Goal: Find specific page/section: Find specific page/section

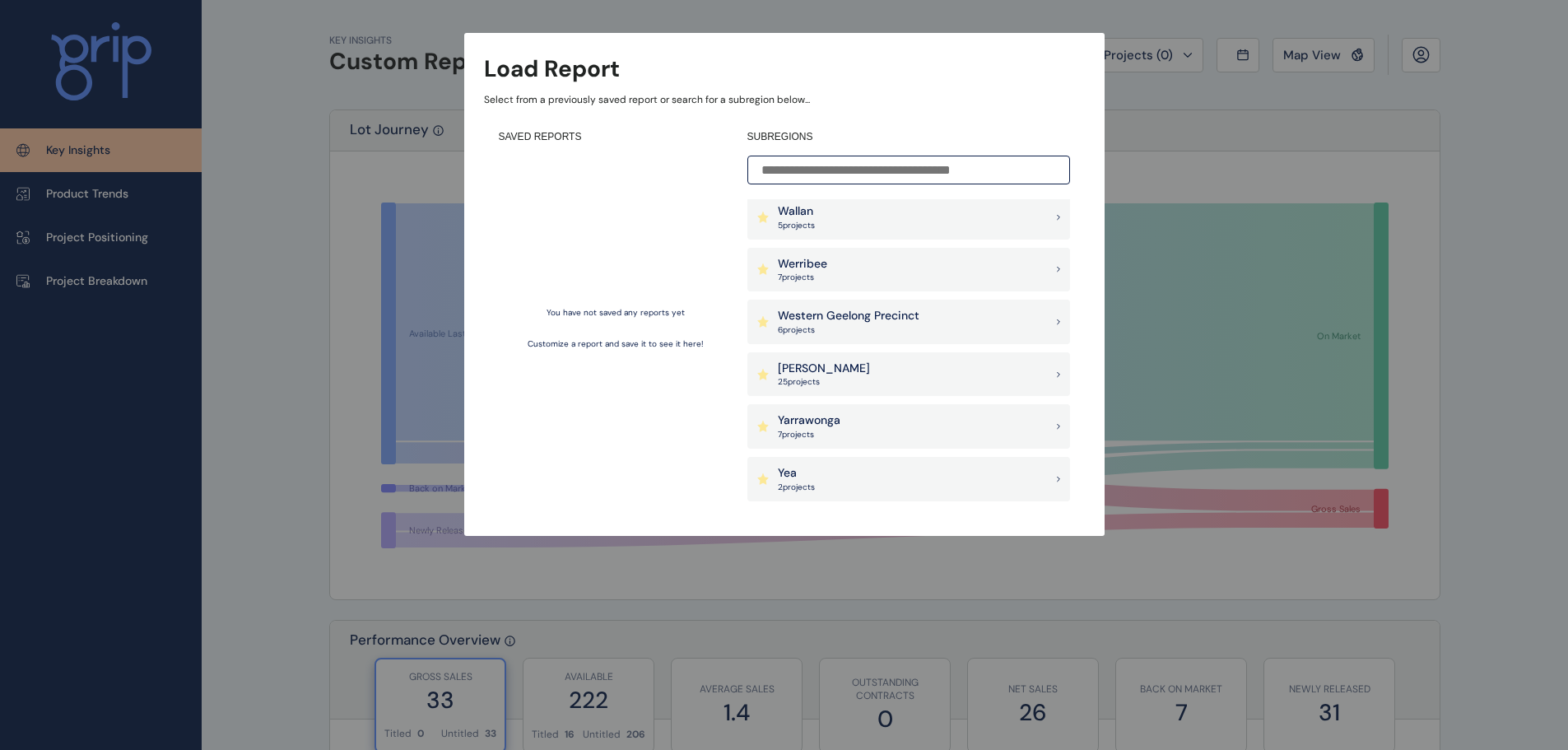
scroll to position [1331, 0]
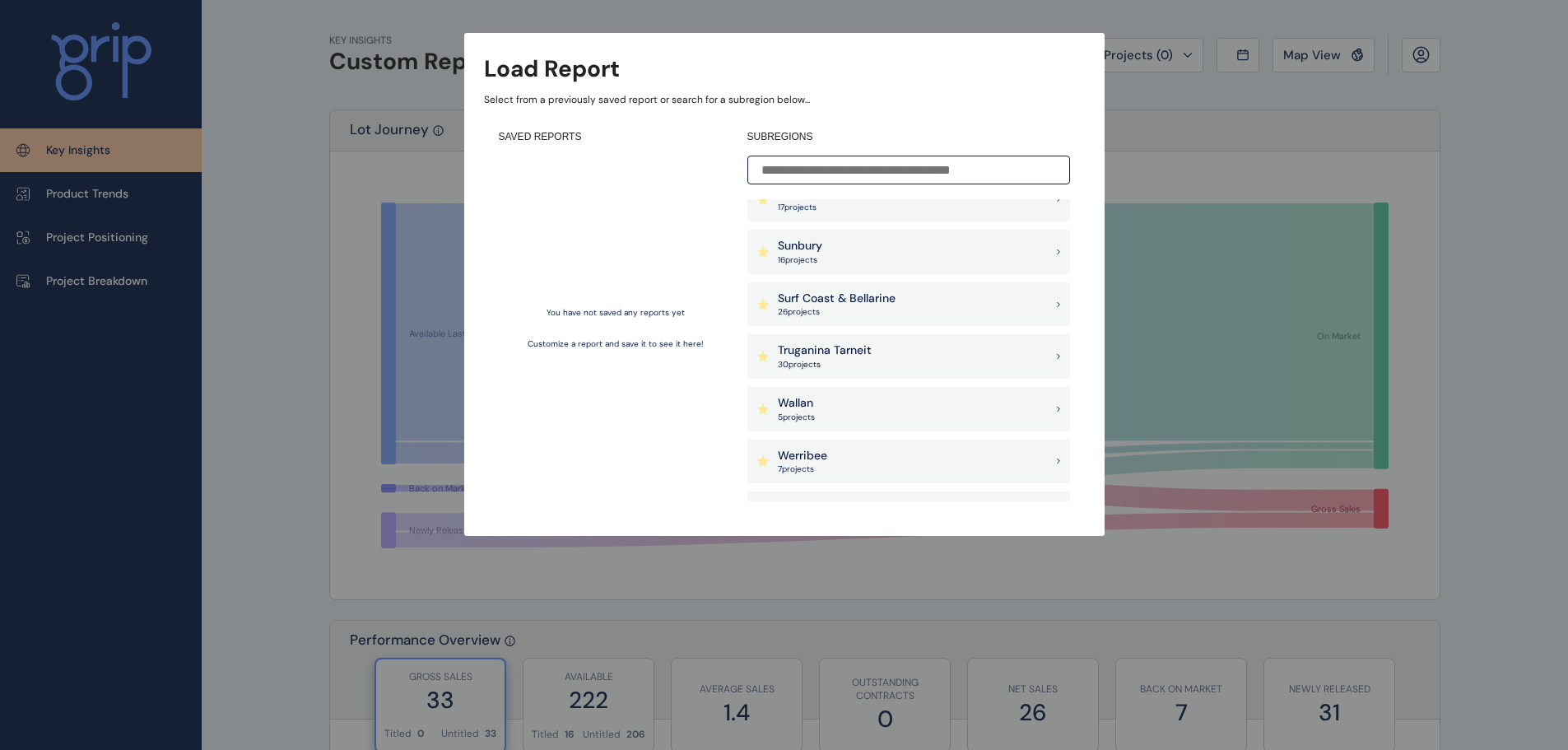
click at [1458, 148] on div "Load Report Select from a previously saved report or search for a subregion bel…" at bounding box center [784, 251] width 1568 height 503
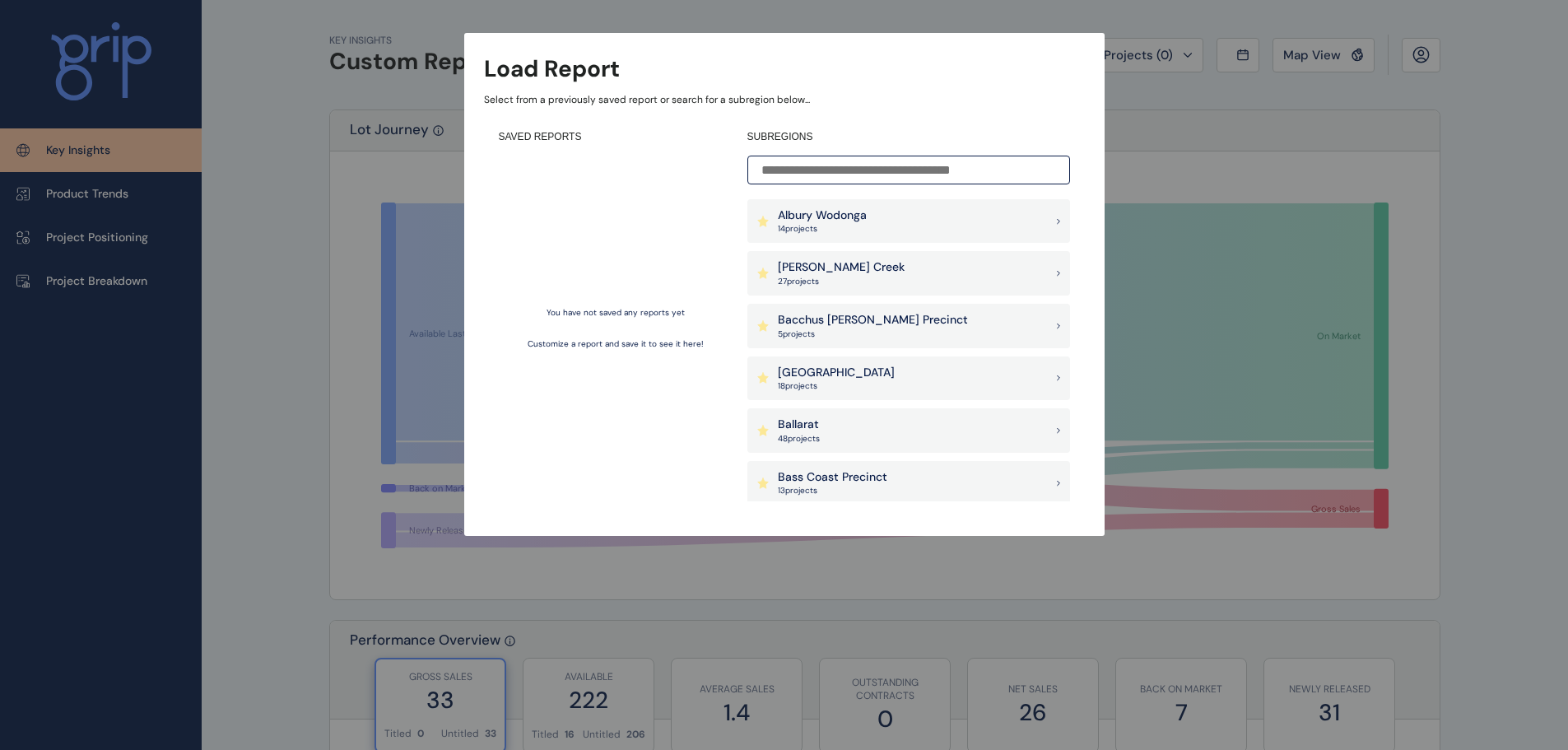
click at [914, 173] on input at bounding box center [908, 170] width 322 height 29
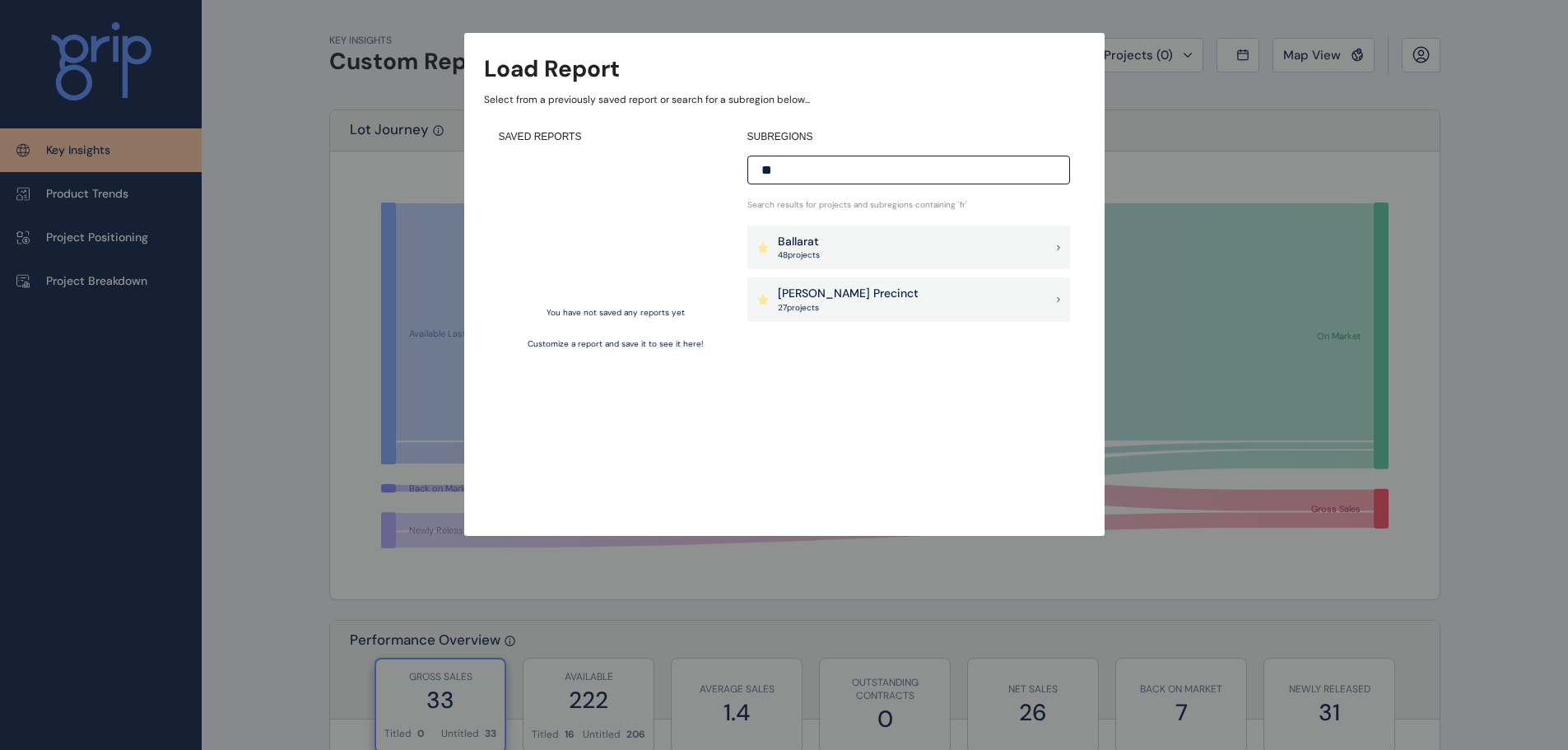
type input "*"
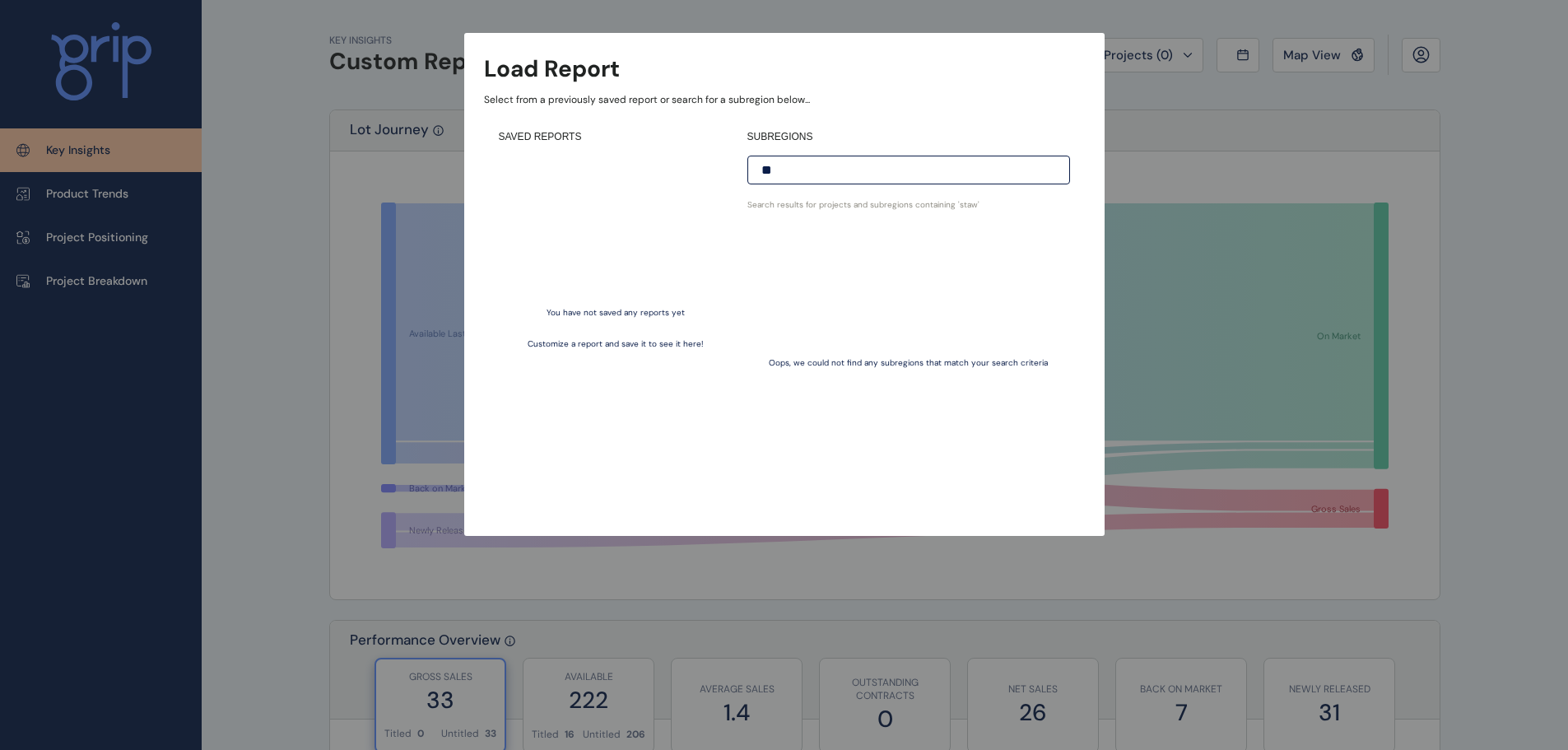
type input "*"
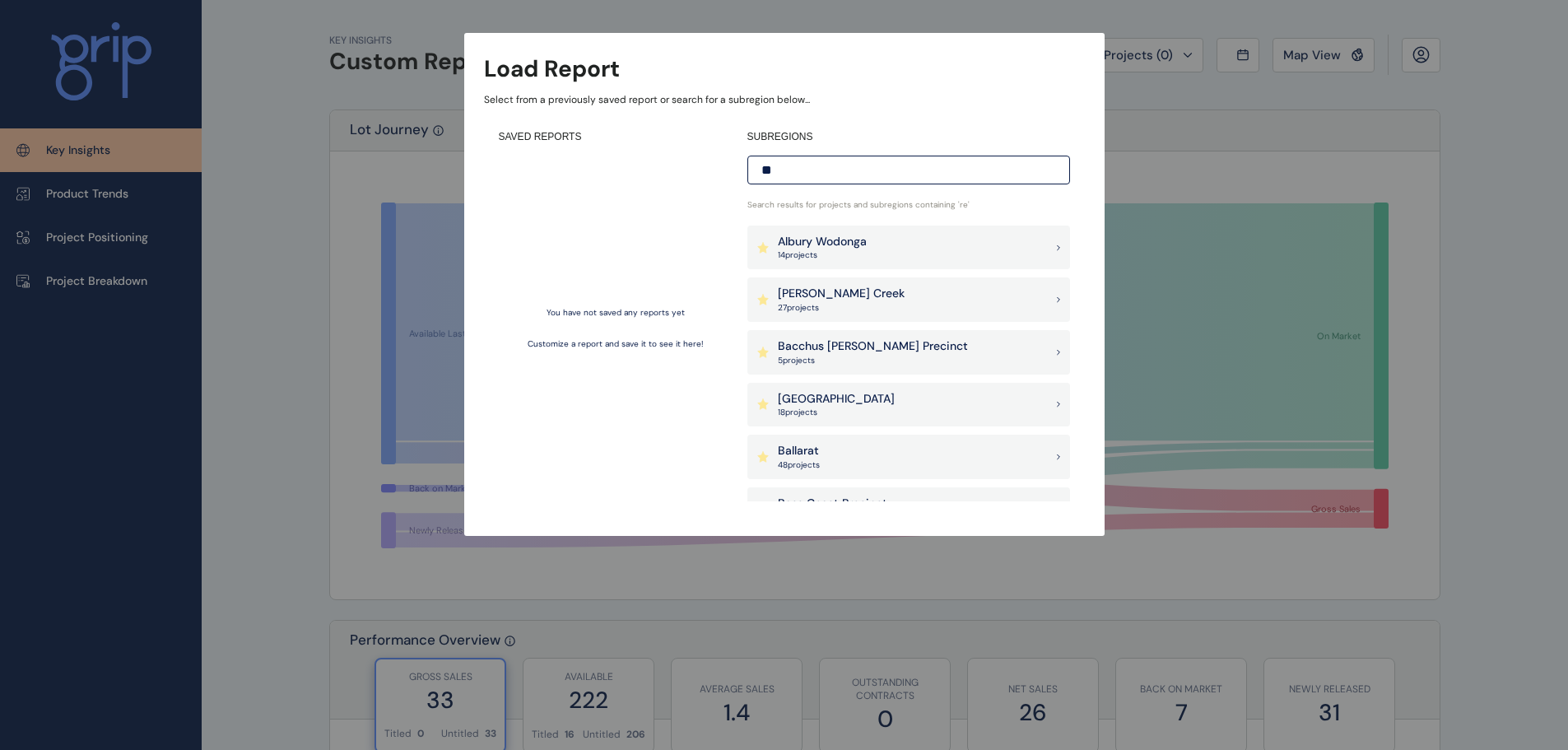
type input "*"
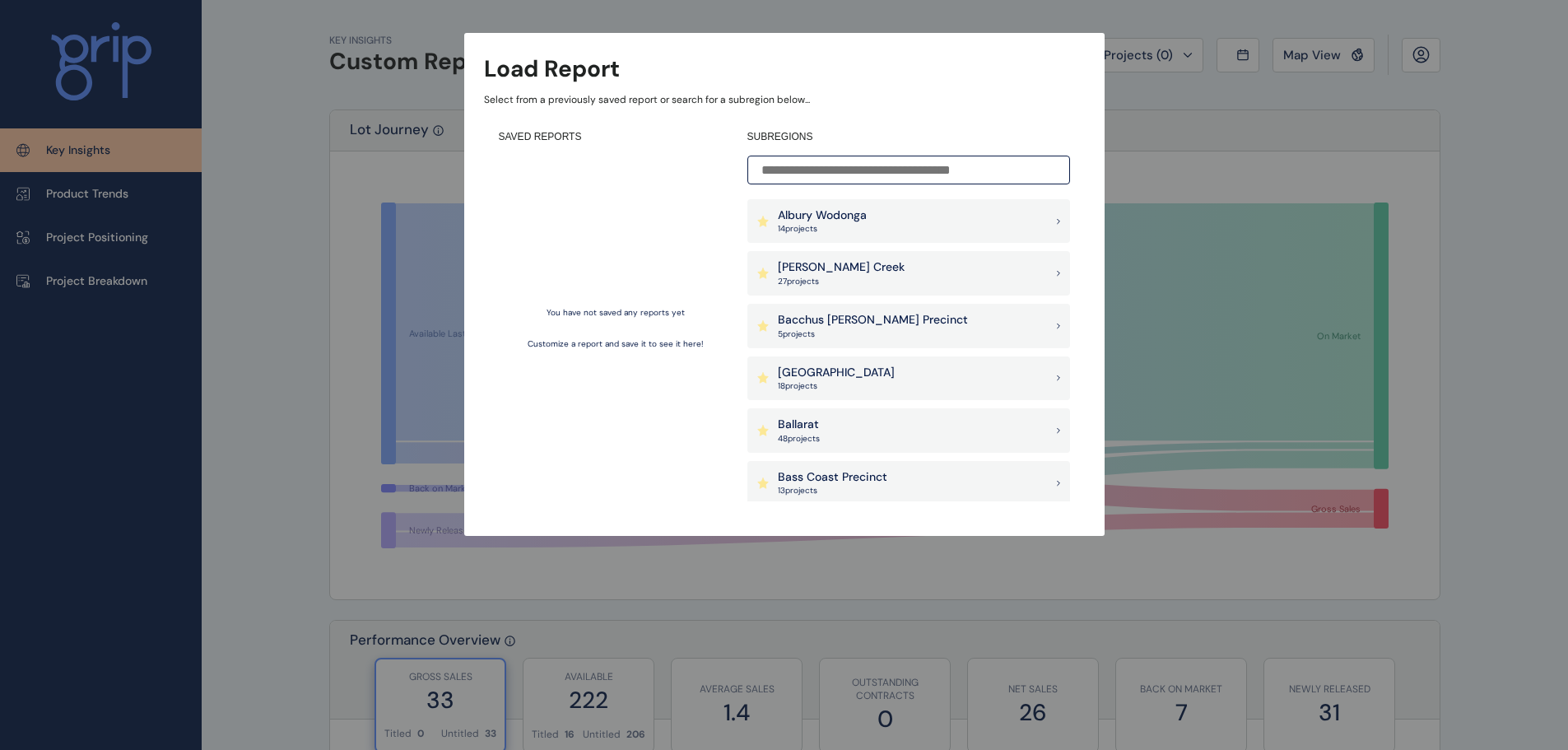
click at [937, 289] on div "[PERSON_NAME] Creek 27 project s" at bounding box center [908, 273] width 322 height 45
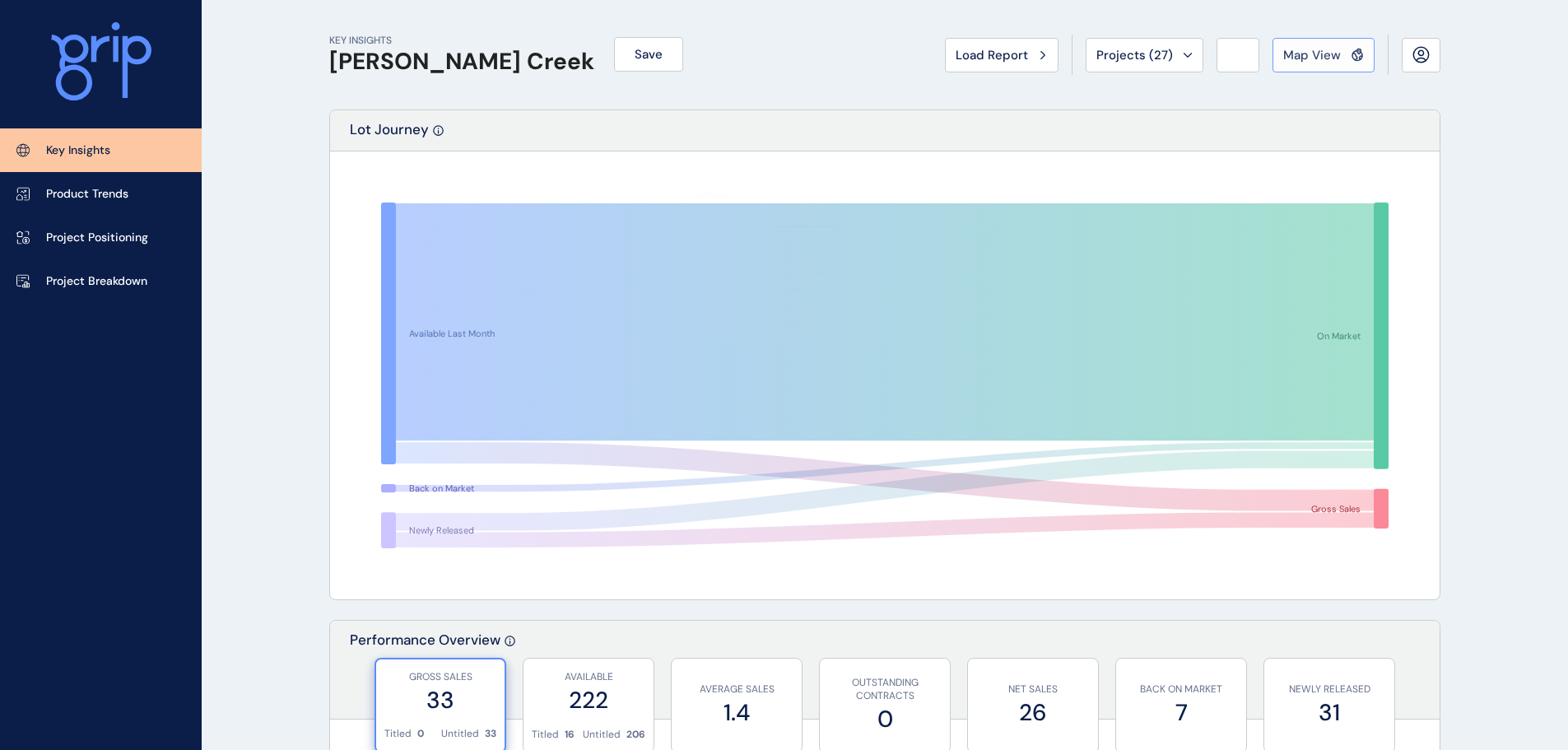
click at [1313, 48] on span "Map View" at bounding box center [1312, 55] width 58 height 17
